Goal: Task Accomplishment & Management: Manage account settings

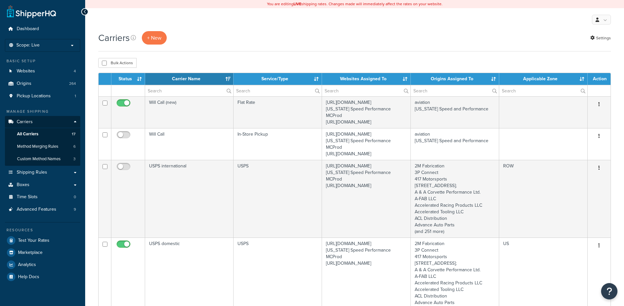
select select "15"
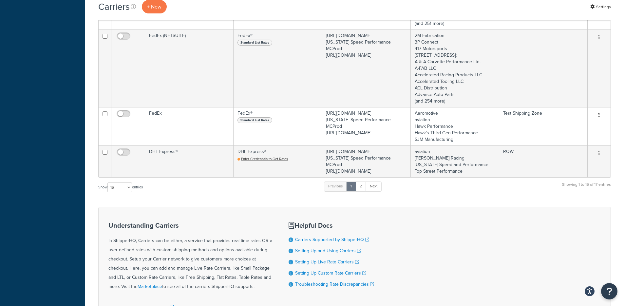
scroll to position [906, 0]
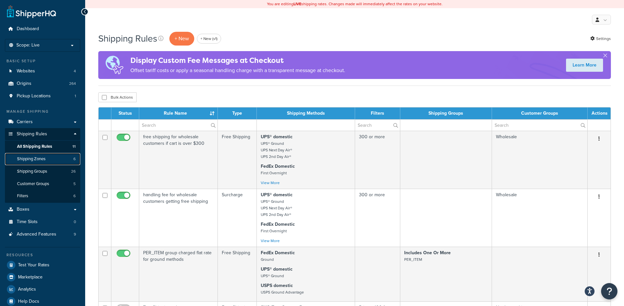
click at [48, 159] on link "Shipping Zones 6" at bounding box center [42, 159] width 75 height 12
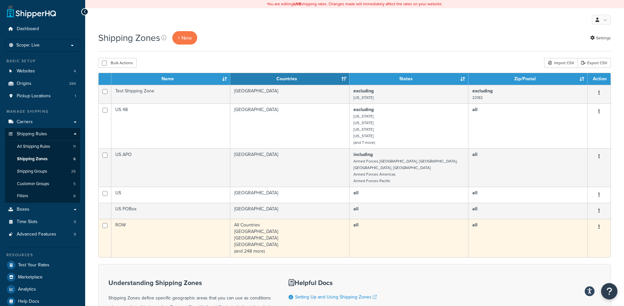
click at [168, 226] on td "ROW" at bounding box center [170, 238] width 119 height 38
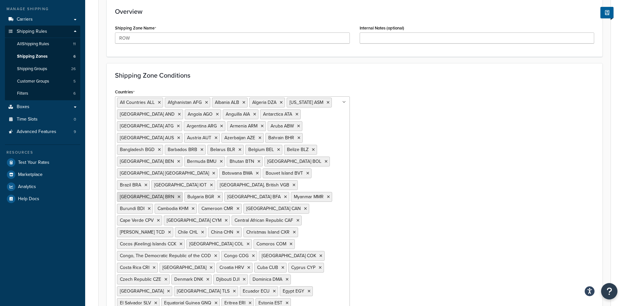
scroll to position [104, 0]
